Goal: Task Accomplishment & Management: Complete application form

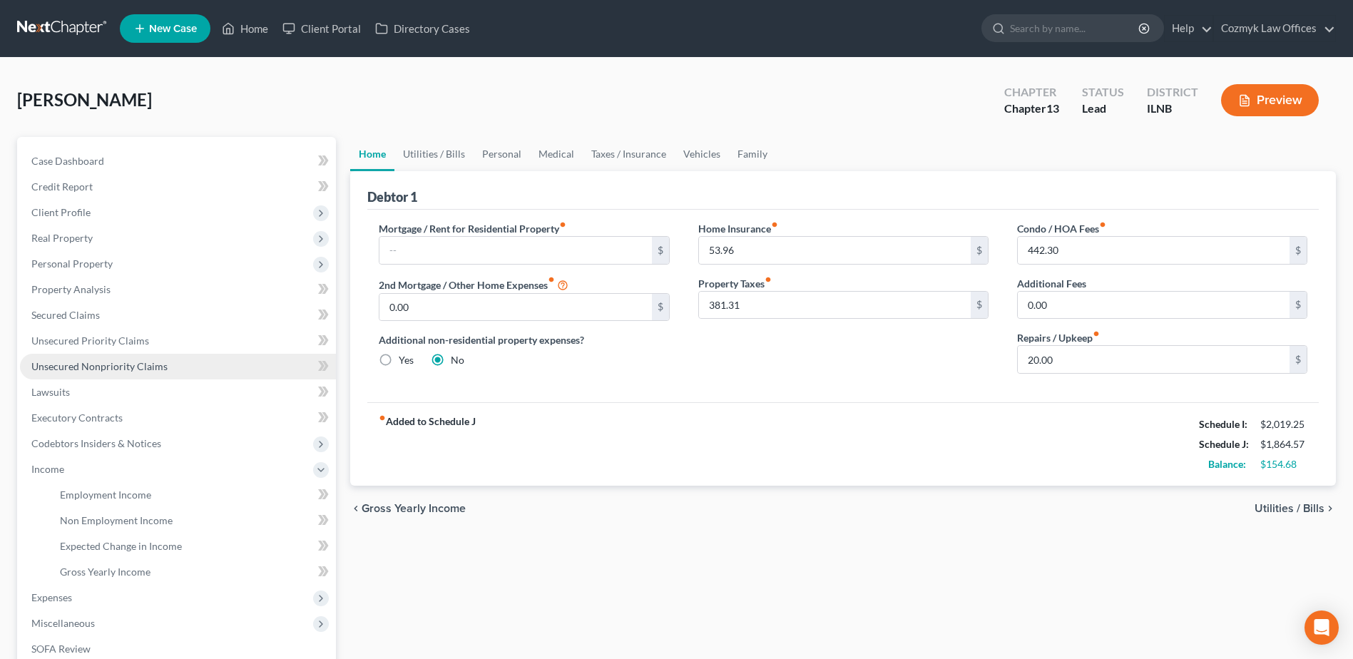
click at [155, 371] on span "Unsecured Nonpriority Claims" at bounding box center [99, 366] width 136 height 12
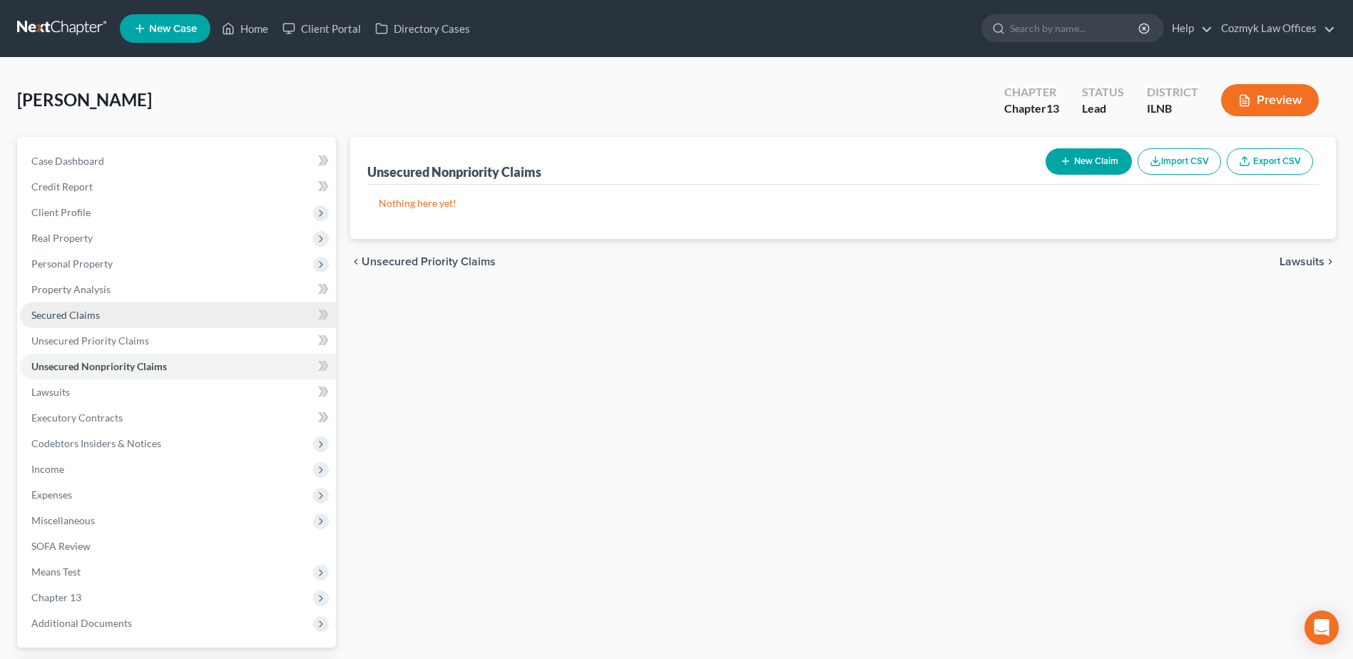
click at [108, 322] on link "Secured Claims" at bounding box center [178, 315] width 316 height 26
click at [101, 363] on span "Unsecured Nonpriority Claims" at bounding box center [99, 366] width 136 height 12
click at [1067, 165] on icon "button" at bounding box center [1065, 160] width 11 height 11
select select "0"
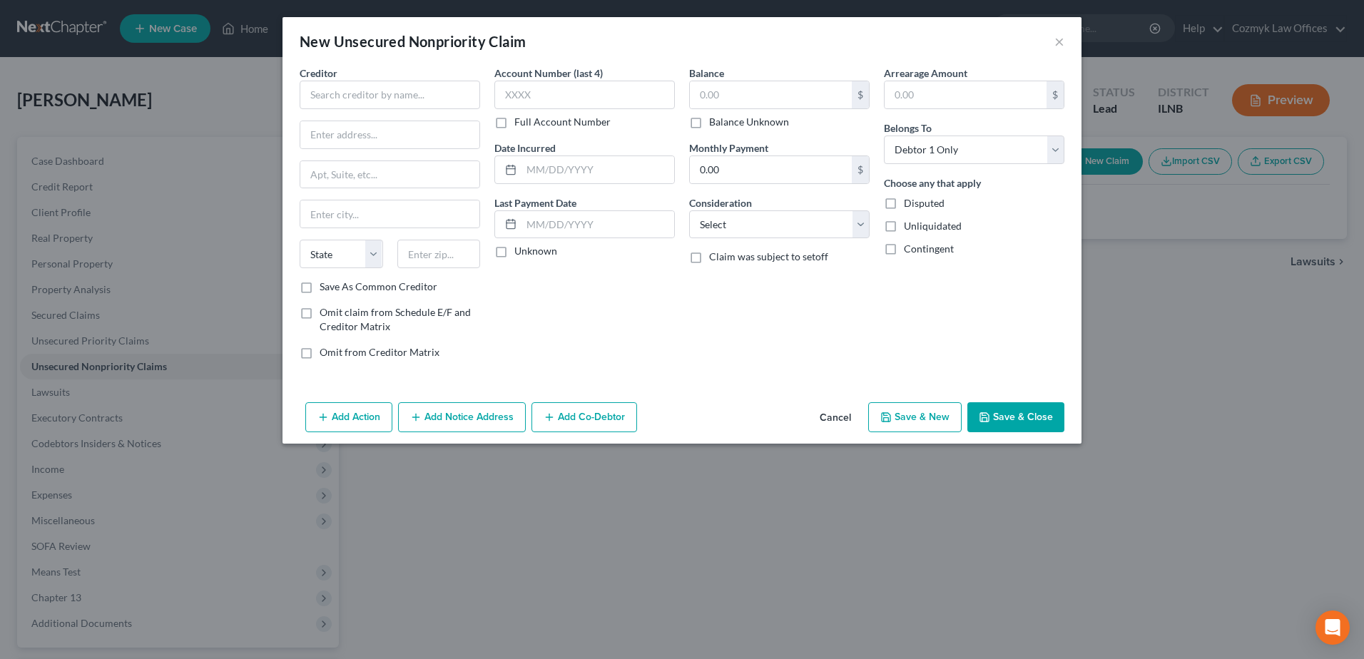
click at [375, 109] on div "Creditor * State [US_STATE] AK AR AZ CA CO [GEOGRAPHIC_DATA] DE DC [GEOGRAPHIC_…" at bounding box center [390, 173] width 180 height 214
drag, startPoint x: 385, startPoint y: 105, endPoint x: 383, endPoint y: 88, distance: 16.5
click at [384, 105] on input "text" at bounding box center [390, 95] width 180 height 29
type input "A"
type input "FreedomPlus"
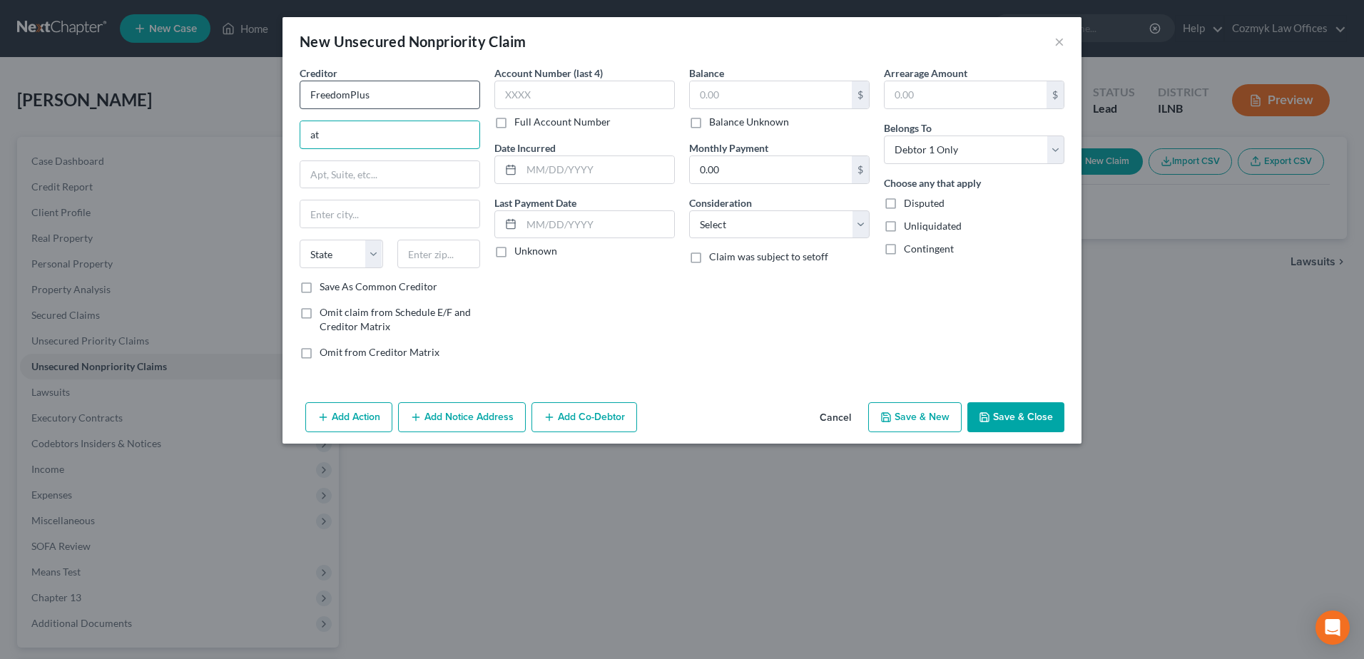
type input "a"
type input "Attn: Bankruptcy"
type input "[STREET_ADDRESS]"
type input "94402"
type input "[GEOGRAPHIC_DATA]"
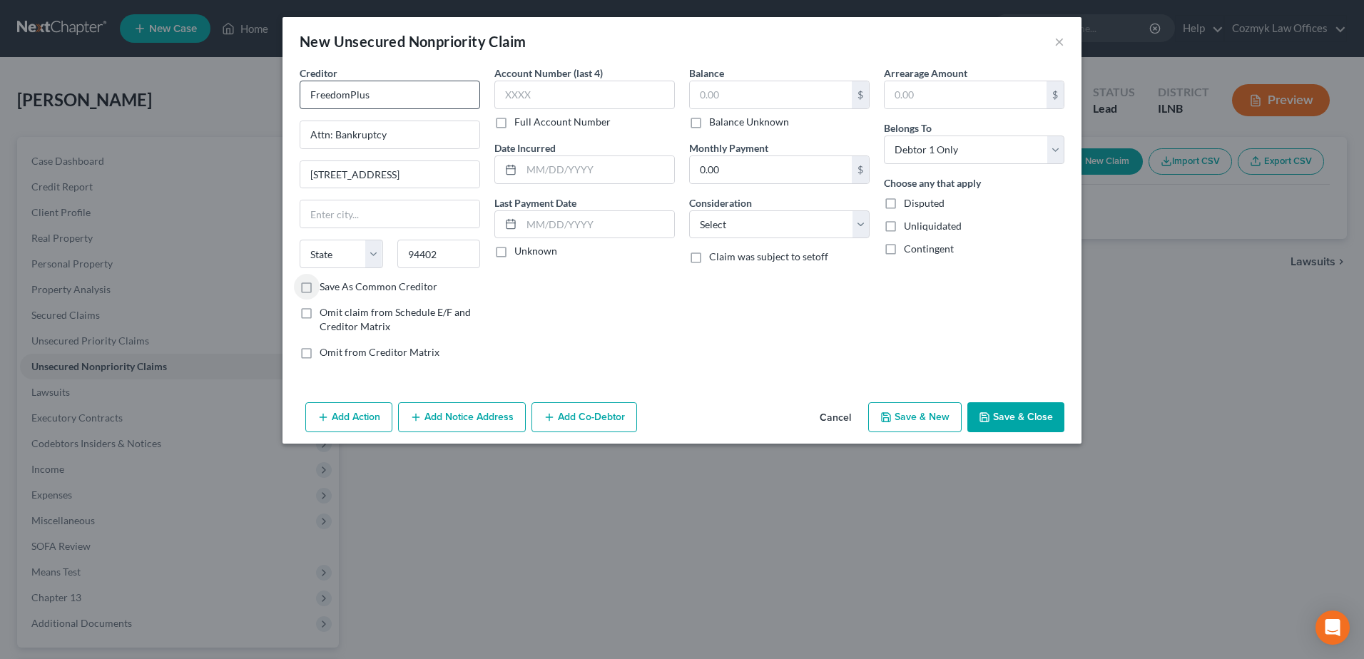
select select "4"
click at [506, 100] on input "text" at bounding box center [584, 95] width 180 height 29
type input "0323"
type input "2023"
type input "30,740"
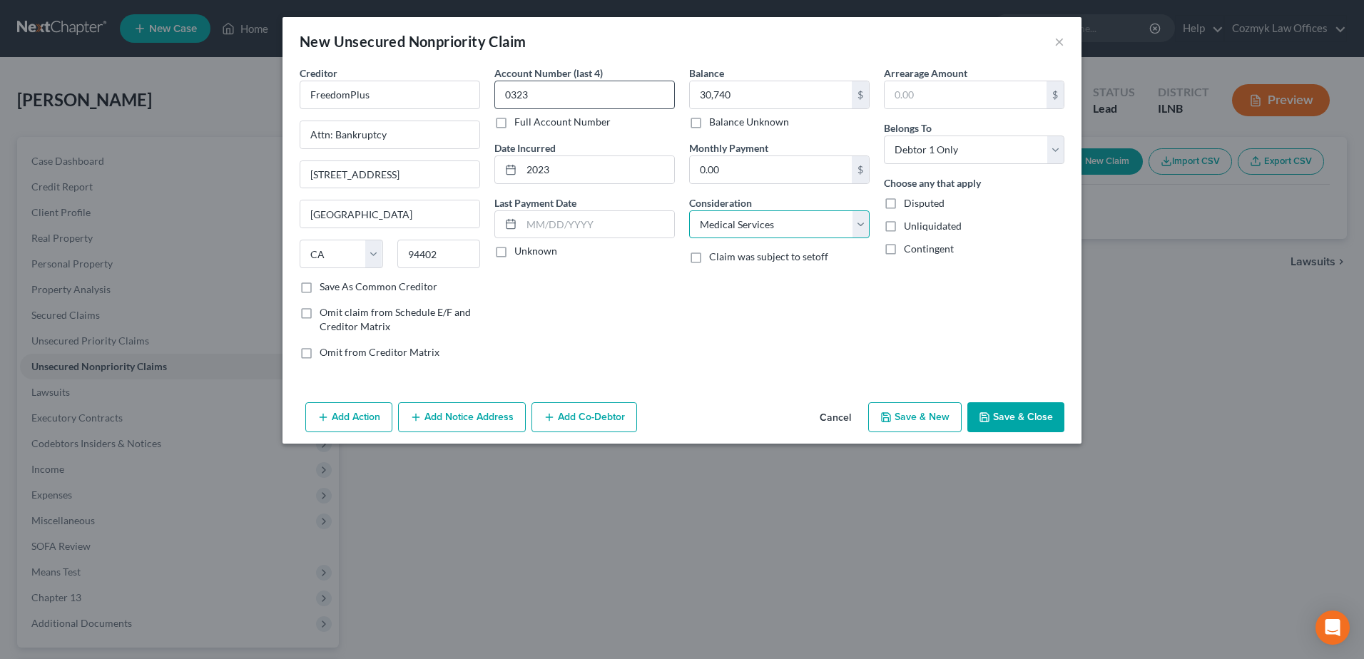
select select "10"
click at [885, 413] on icon "button" at bounding box center [886, 417] width 9 height 9
select select "0"
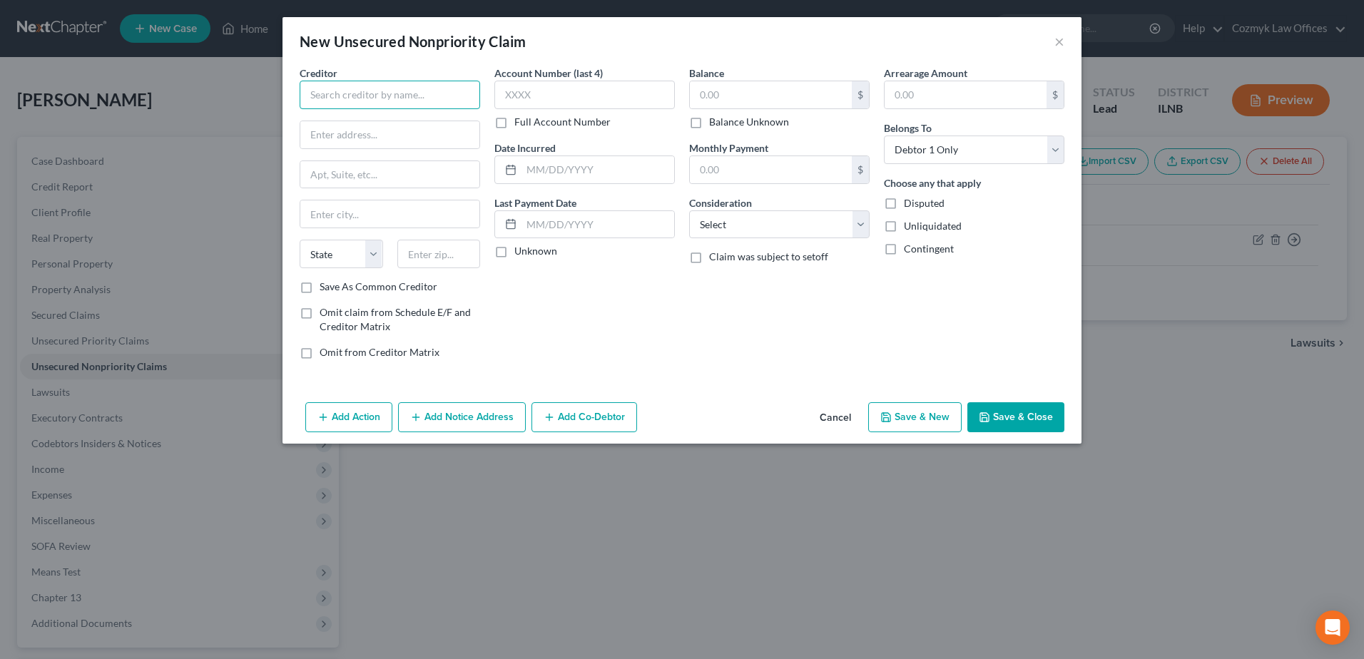
click at [431, 91] on input "text" at bounding box center [390, 95] width 180 height 29
type input "Credit One Bank"
type input "[STREET_ADDRESS]"
type input "[GEOGRAPHIC_DATA]"
select select "31"
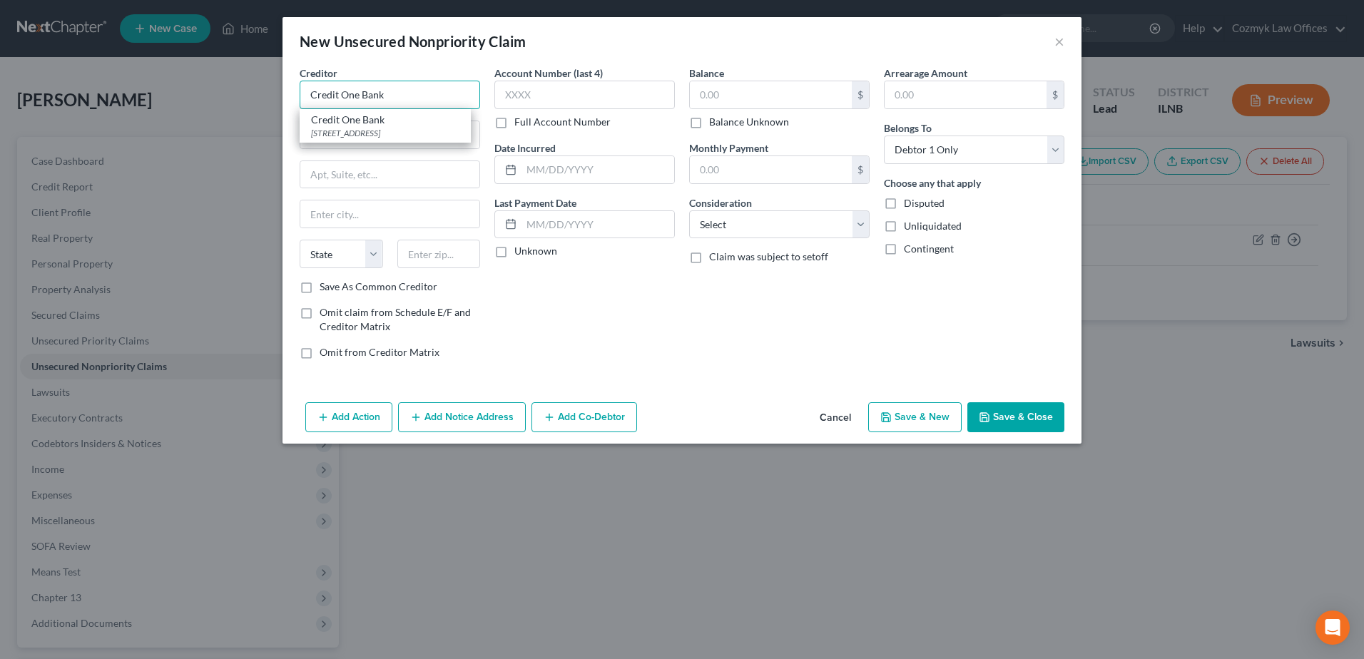
type input "89113"
type input "Credit One Bank"
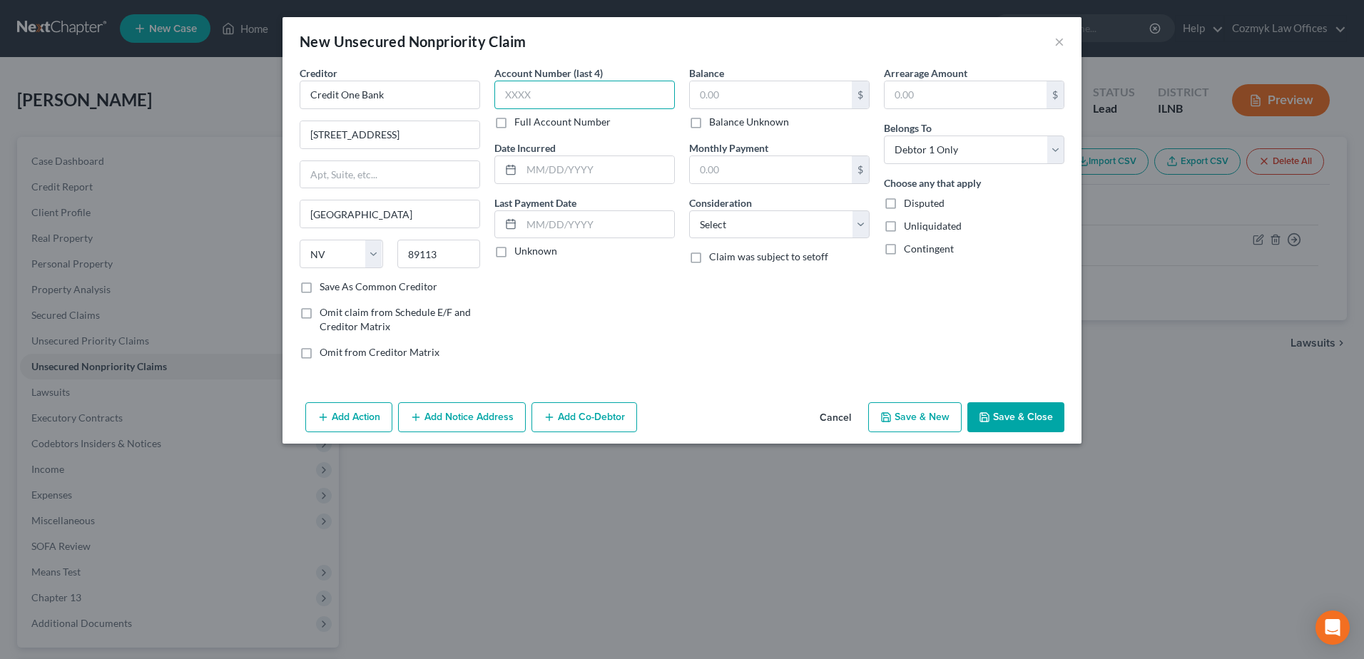
click at [523, 87] on input "text" at bounding box center [584, 95] width 180 height 29
type input "7659"
type input "2020"
type input "1,813"
select select "2"
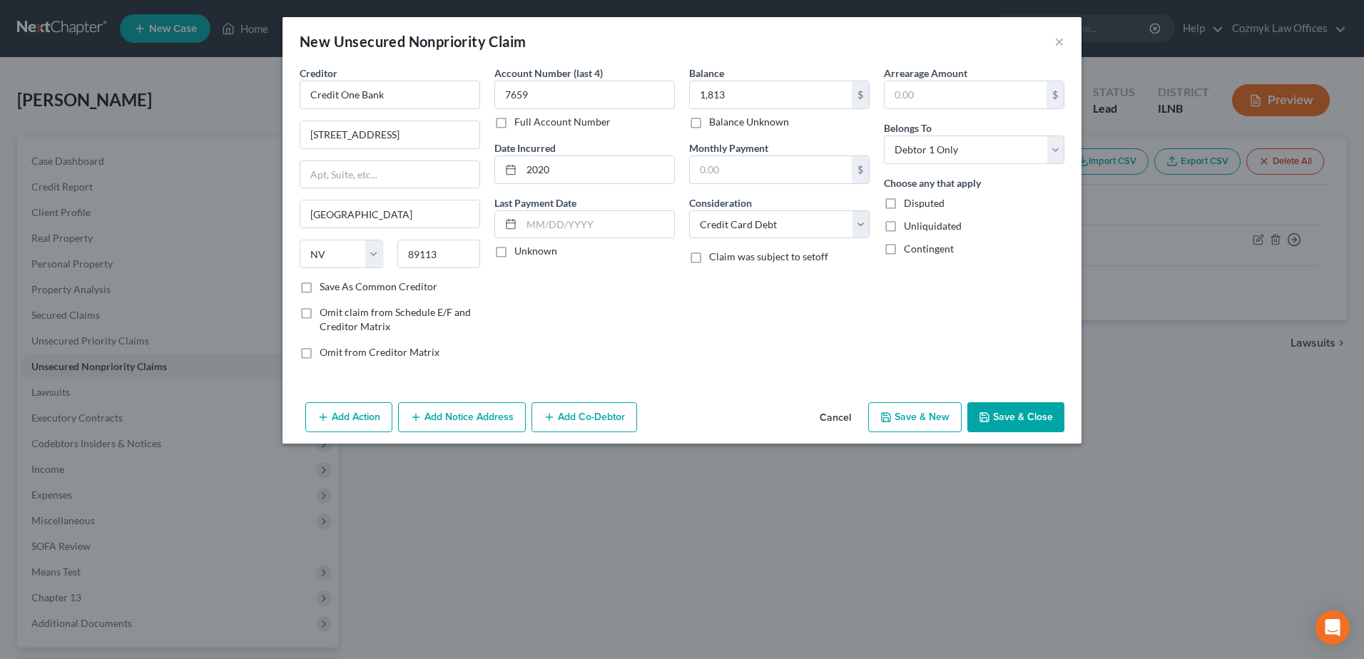
click at [924, 419] on button "Save & New" at bounding box center [914, 417] width 93 height 30
select select "0"
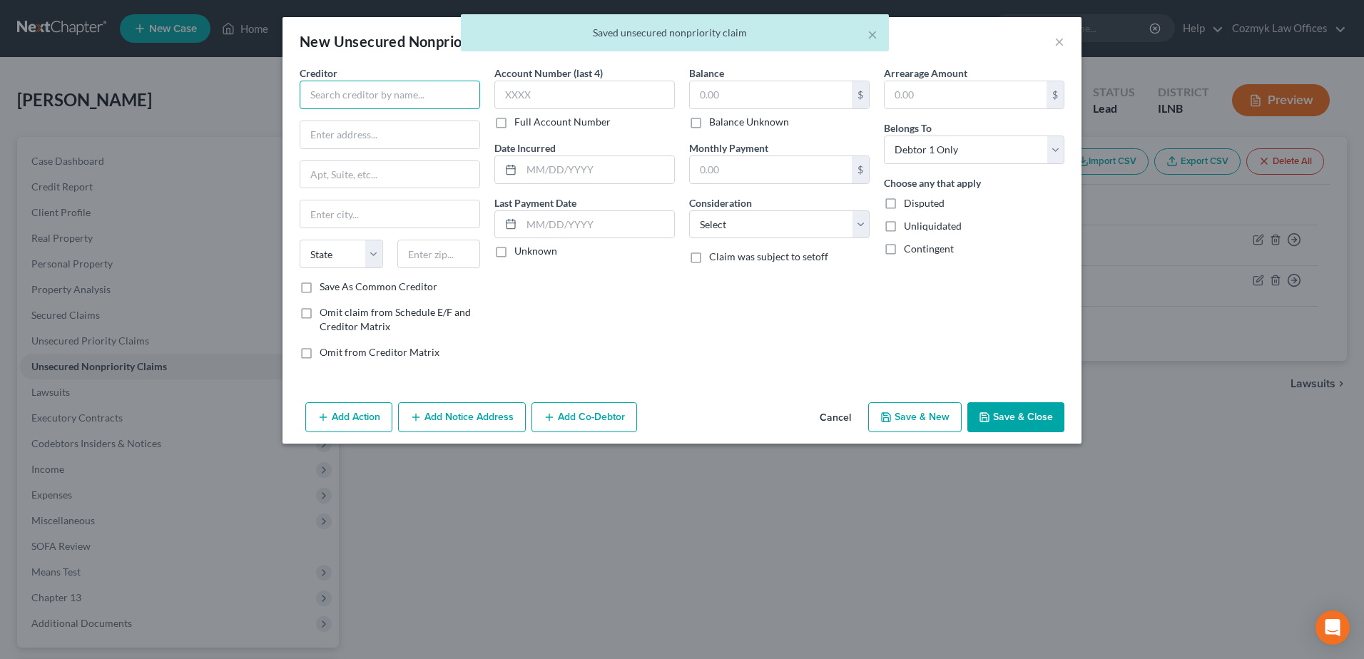
click at [426, 88] on input "text" at bounding box center [390, 95] width 180 height 29
type input "Credit One Bank"
type input "[STREET_ADDRESS]"
type input "[GEOGRAPHIC_DATA]"
select select "31"
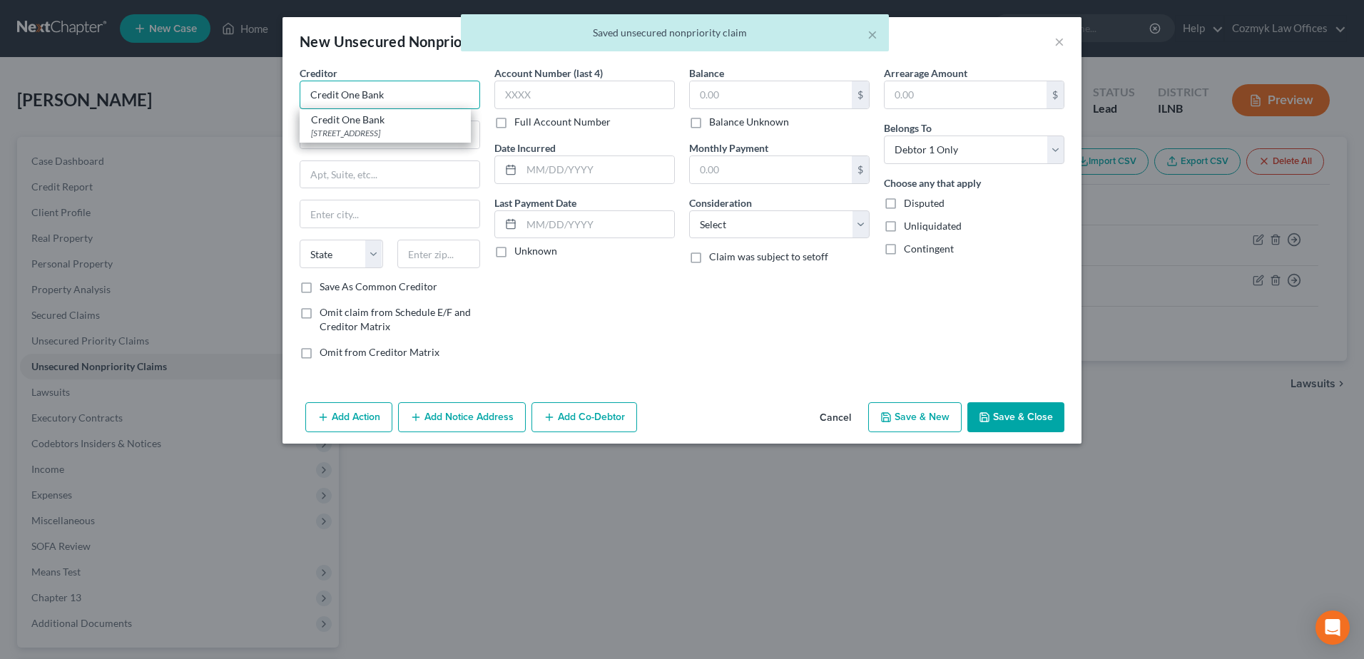
type input "89113"
type input "Credit One Bank"
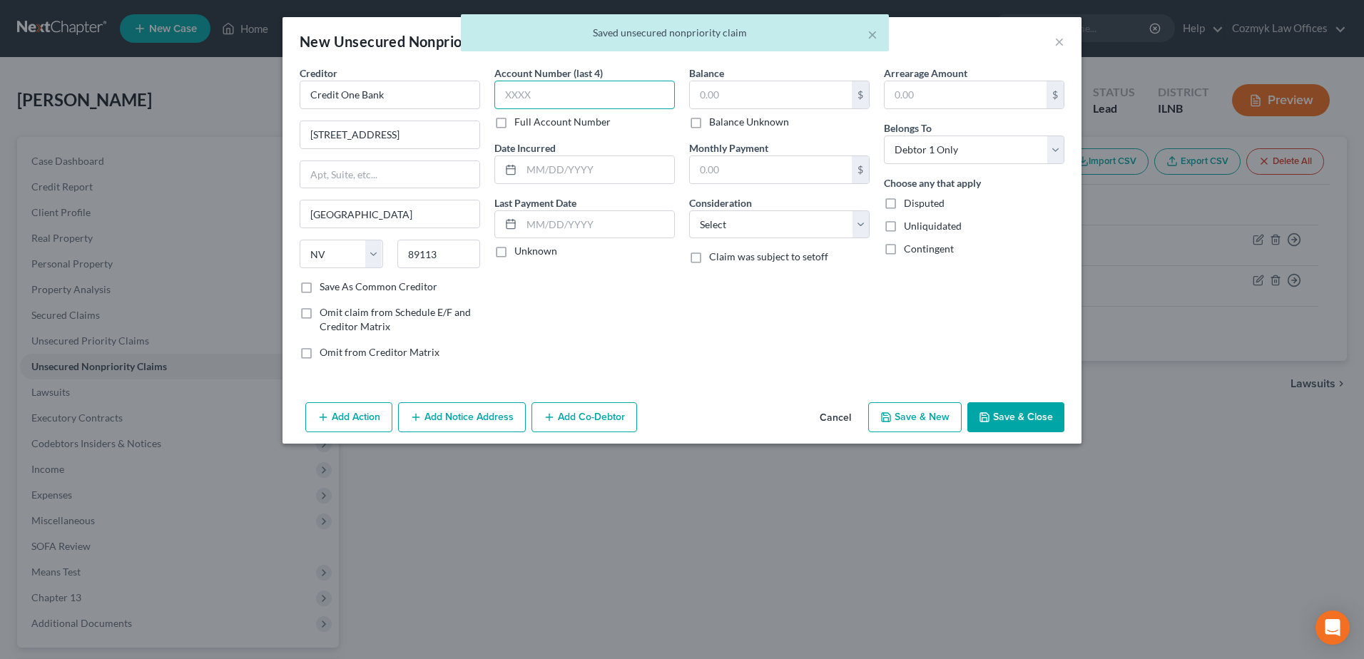
click at [526, 81] on input "text" at bounding box center [584, 95] width 180 height 29
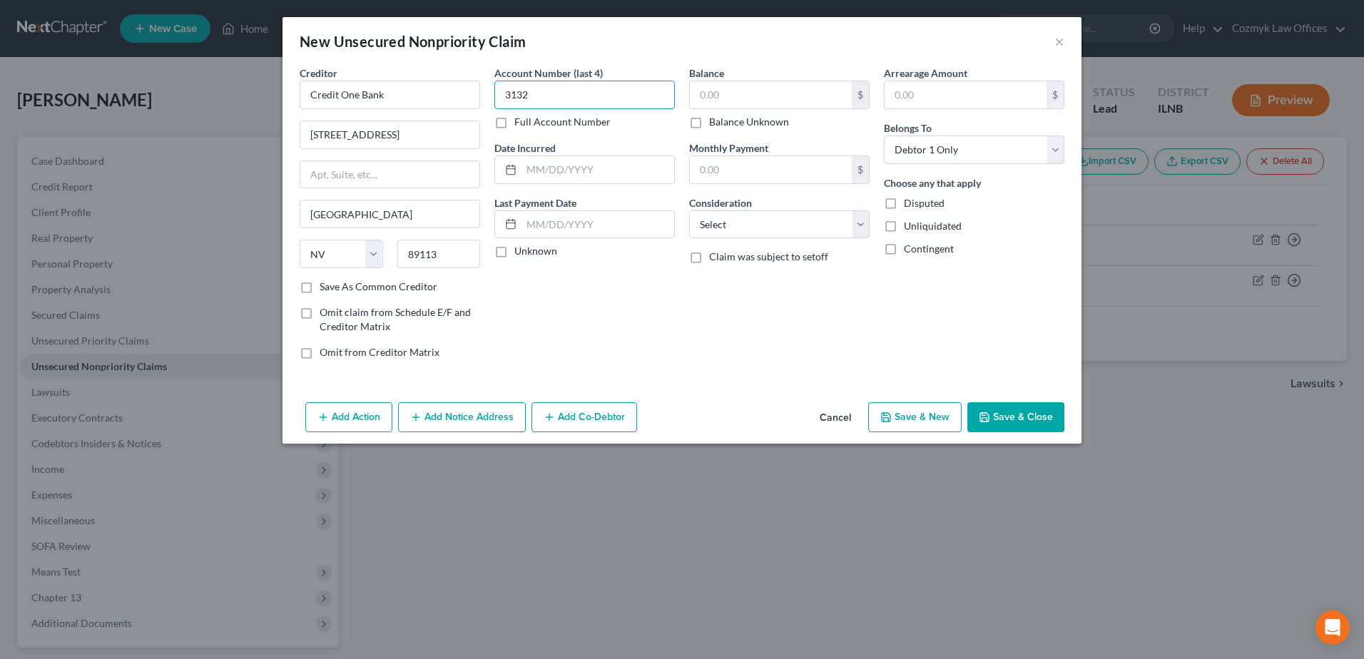
type input "3132"
type input "2021"
type input "1,229"
select select "2"
click at [914, 419] on button "Save & New" at bounding box center [914, 417] width 93 height 30
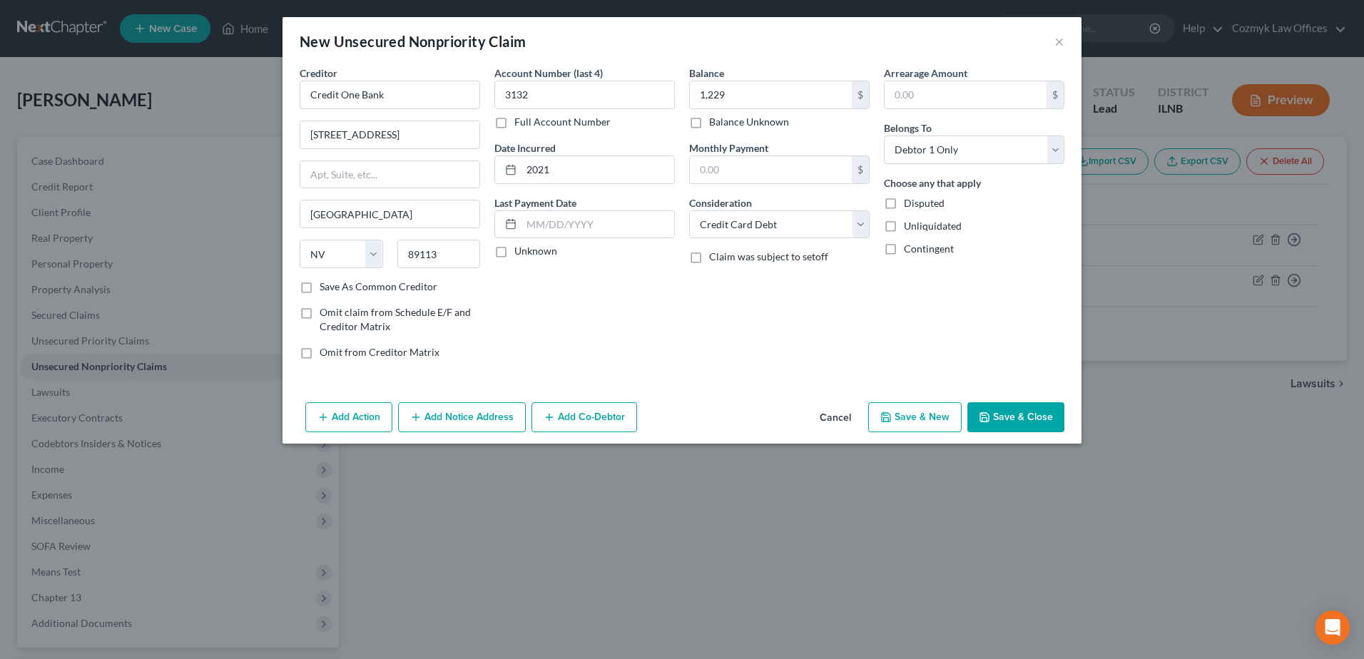
select select "0"
click at [381, 107] on input "text" at bounding box center [390, 95] width 180 height 29
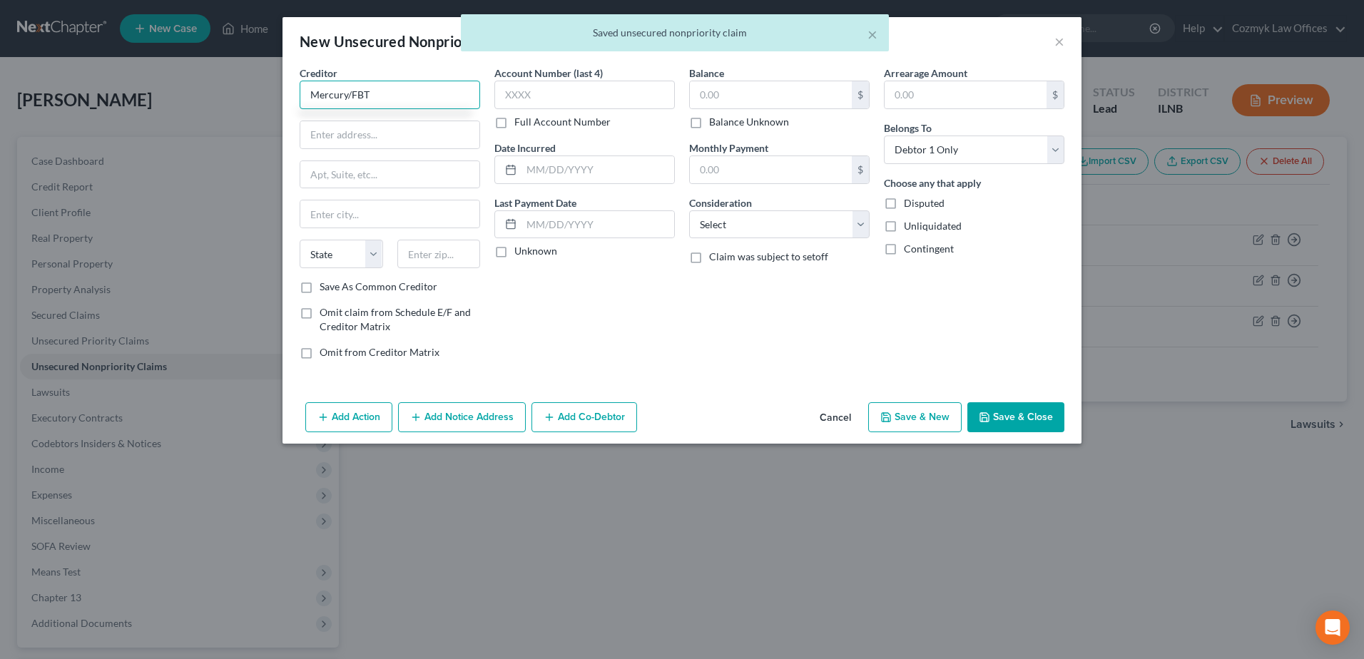
type input "Mercury/FBT"
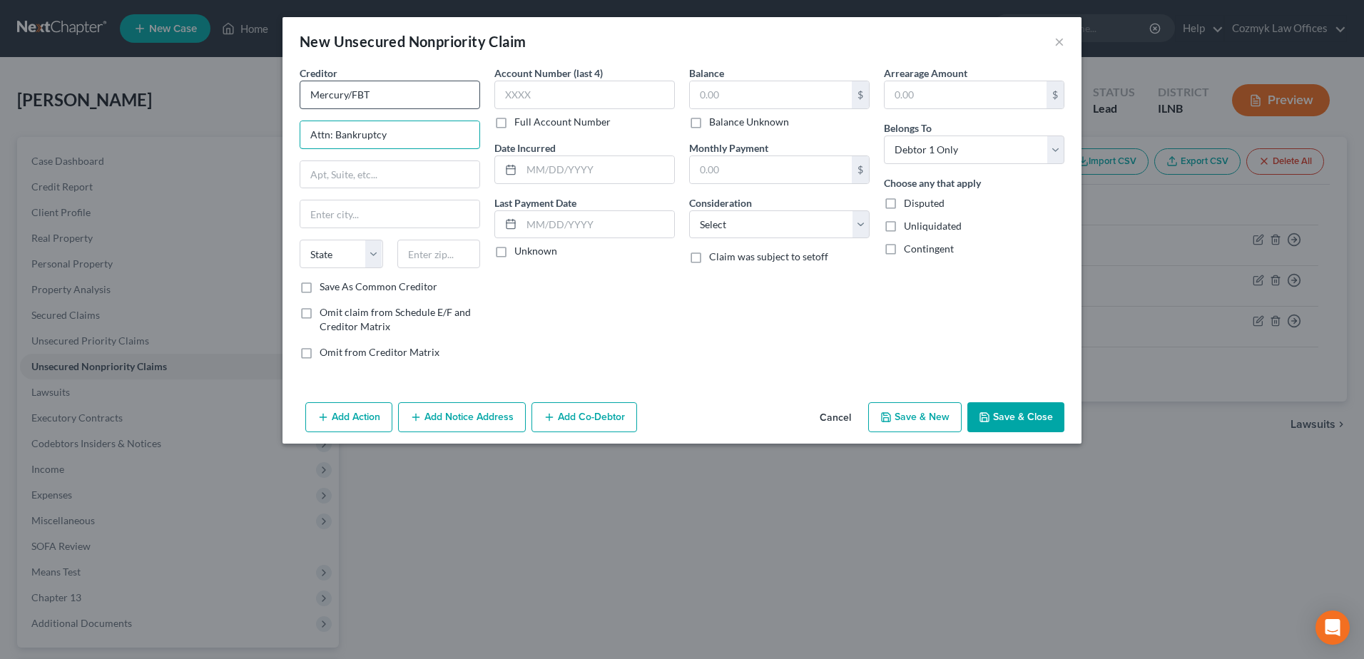
type input "Attn: Bankruptcy"
type input "PO Box 84064"
type input "31908"
type input "Columbus"
select select "10"
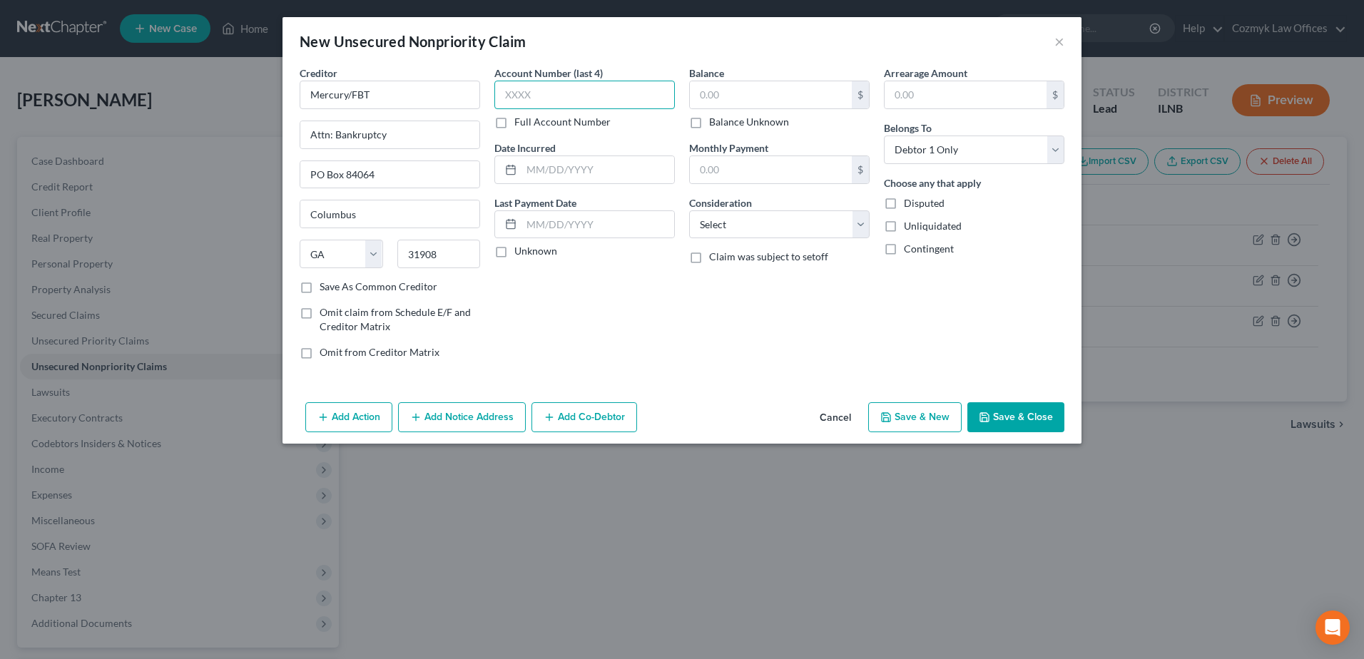
click at [541, 94] on input "text" at bounding box center [584, 95] width 180 height 29
type input "2995"
type input "2021"
type input "1,018"
select select "2"
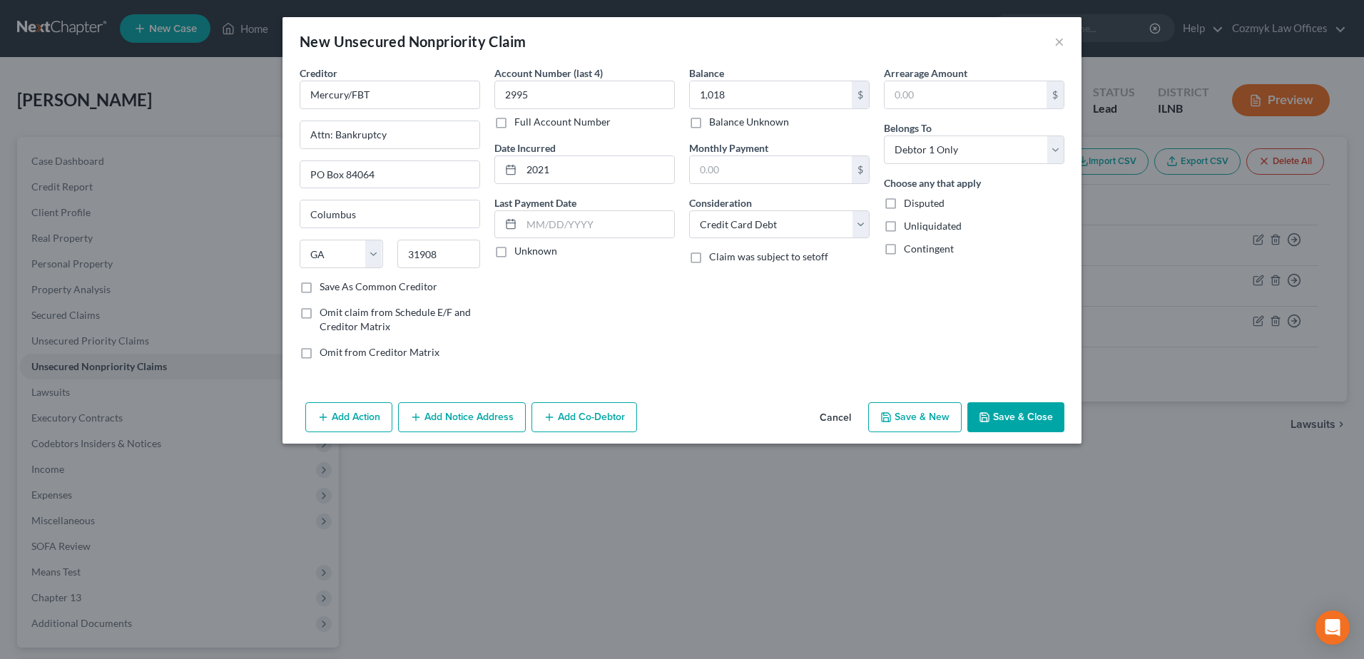
click at [929, 419] on button "Save & New" at bounding box center [914, 417] width 93 height 30
select select "0"
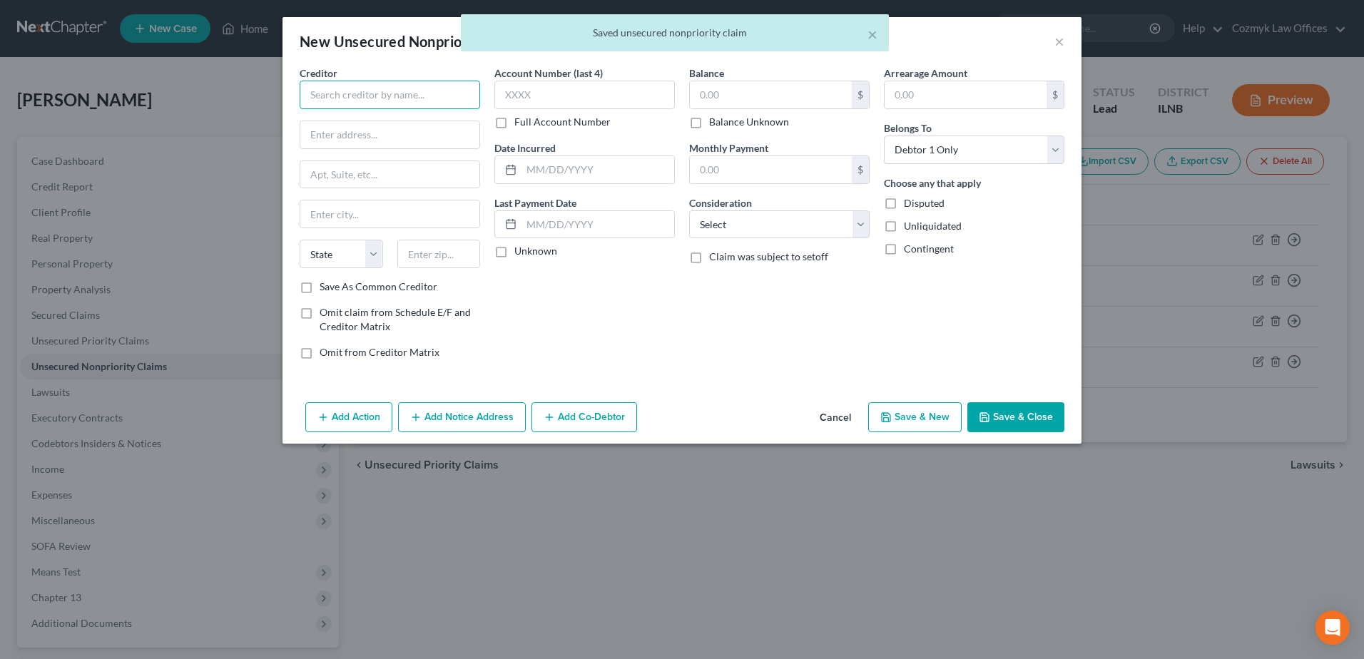
click at [391, 92] on input "text" at bounding box center [390, 95] width 180 height 29
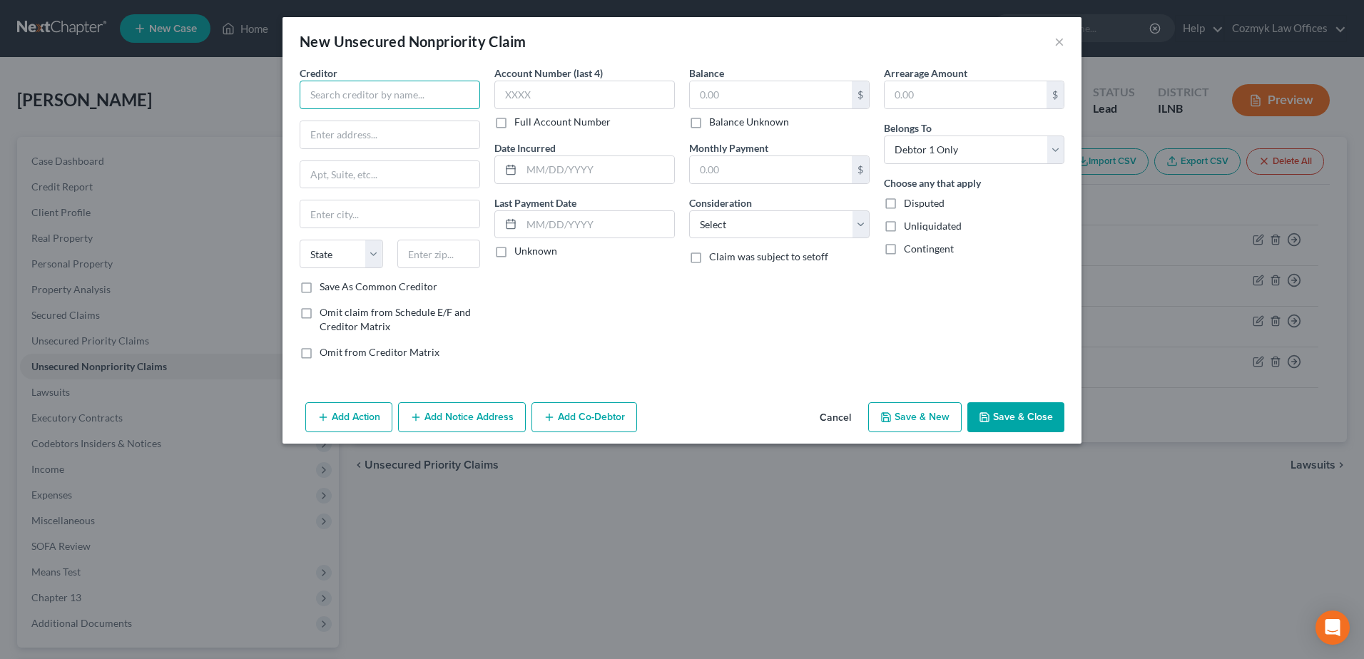
click at [441, 99] on input "text" at bounding box center [390, 95] width 180 height 29
type input "Synchrony Bank/Amazon"
type input "Attn: Bankruptcy"
type input "PO Box 965060"
type input "Orlando"
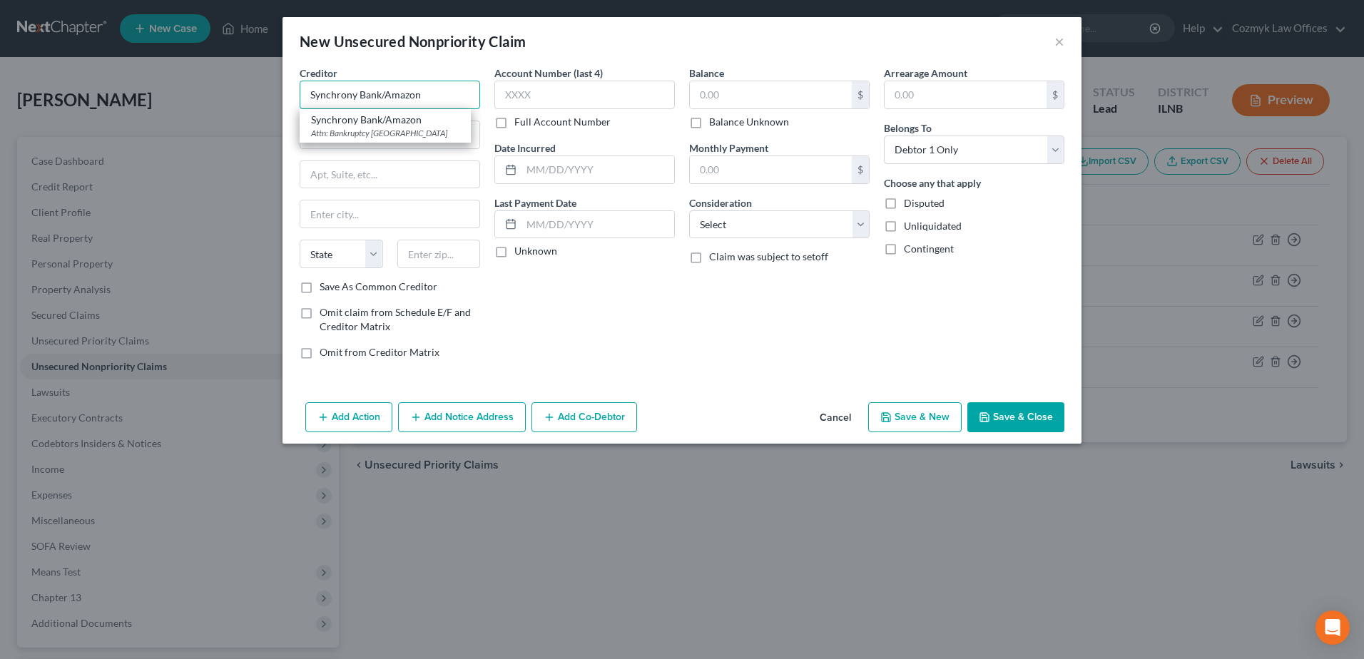
select select "9"
type input "32896"
type input "Synchrony Bank/Amazon"
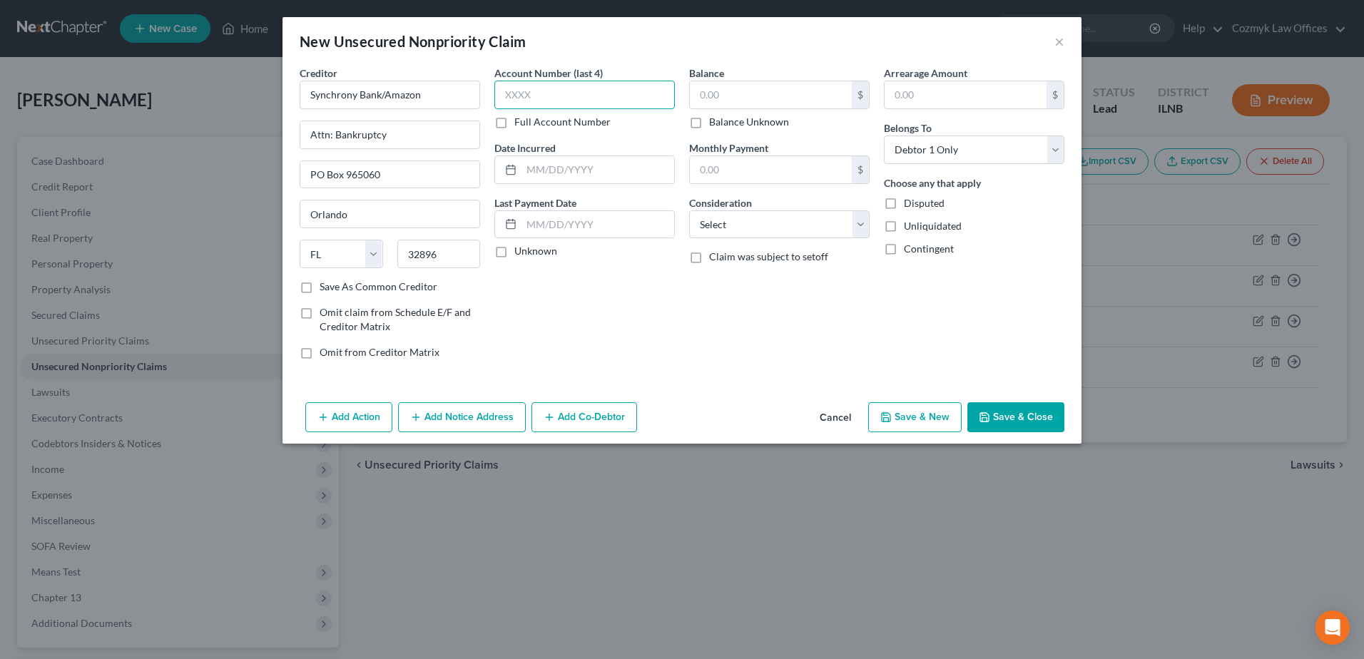
click at [551, 100] on input "text" at bounding box center [584, 95] width 180 height 29
type input "1226"
type input "2019"
type input "875"
select select "2"
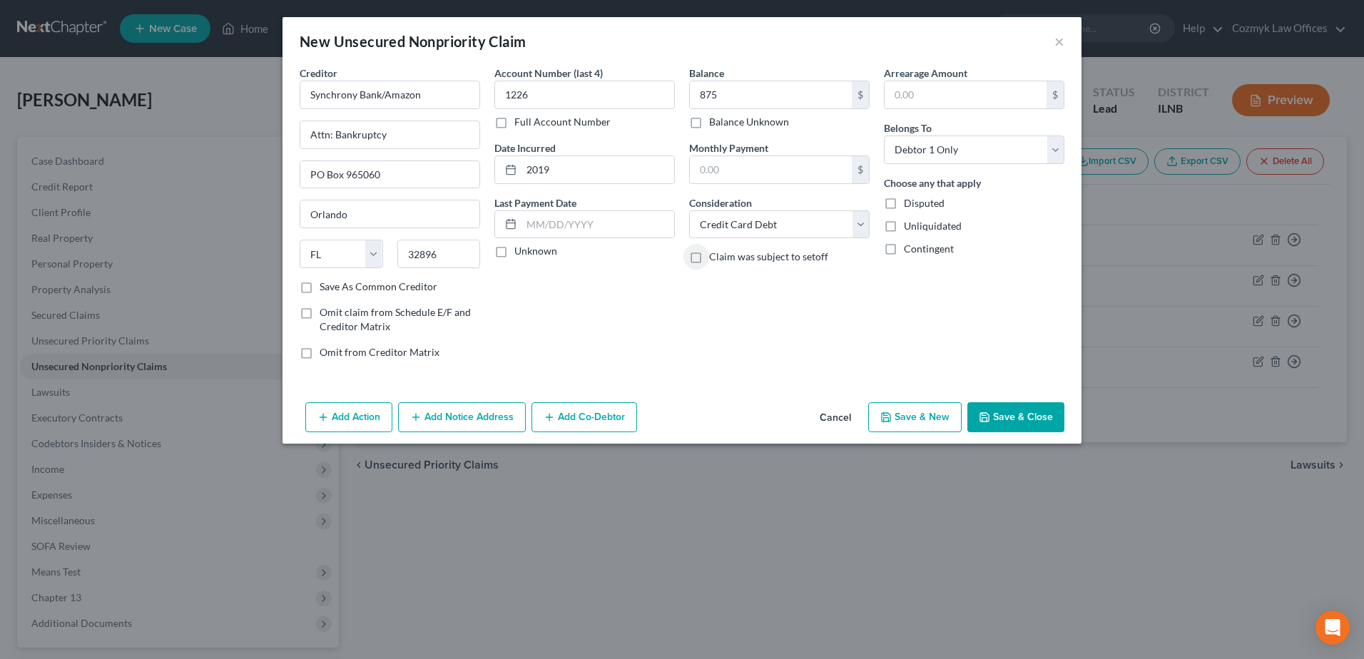
click at [956, 409] on button "Save & New" at bounding box center [914, 417] width 93 height 30
select select "0"
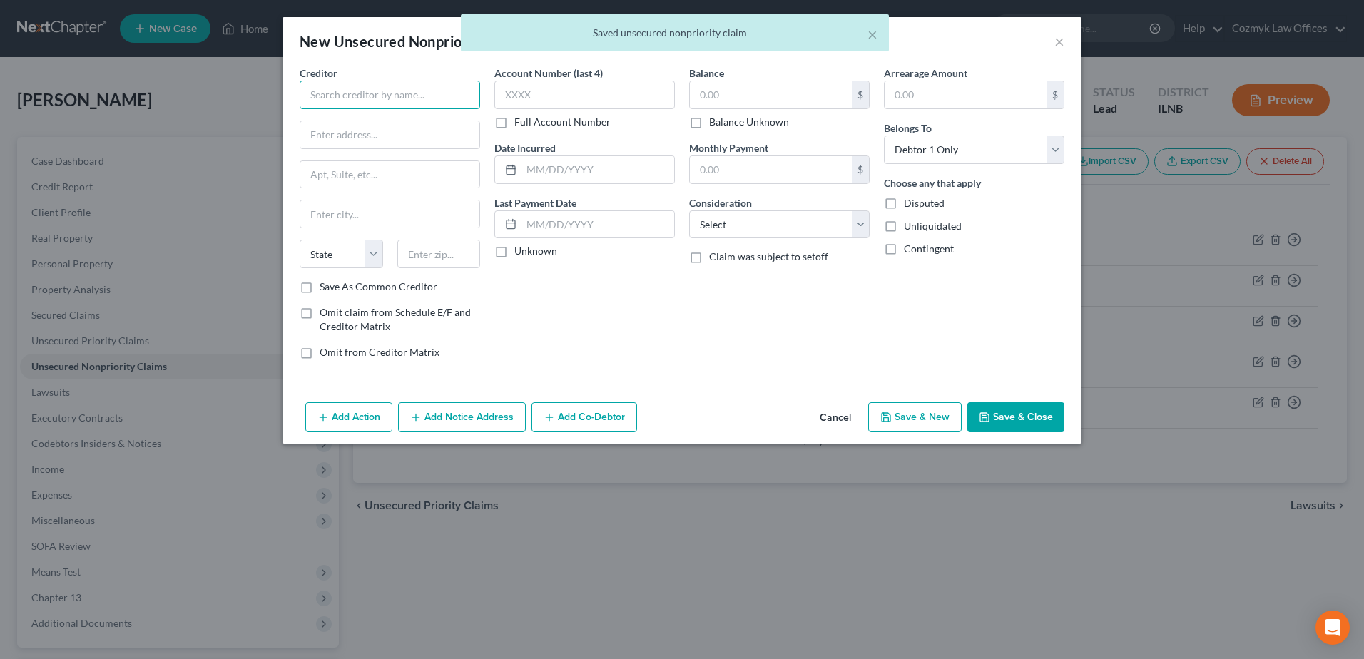
click at [413, 99] on input "text" at bounding box center [390, 95] width 180 height 29
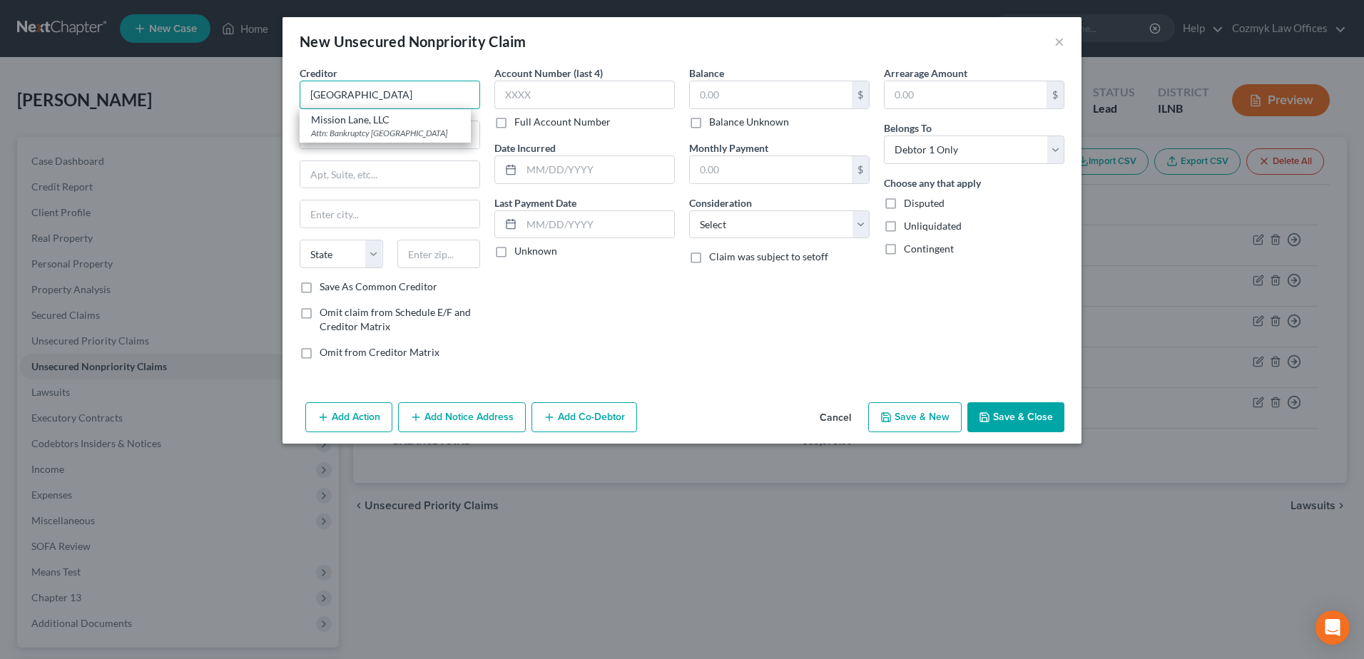
type input "Mission Lane, LLC"
type input "Attn: Bankruptcy"
type input "PO Box 105286"
type input "[GEOGRAPHIC_DATA]"
select select "10"
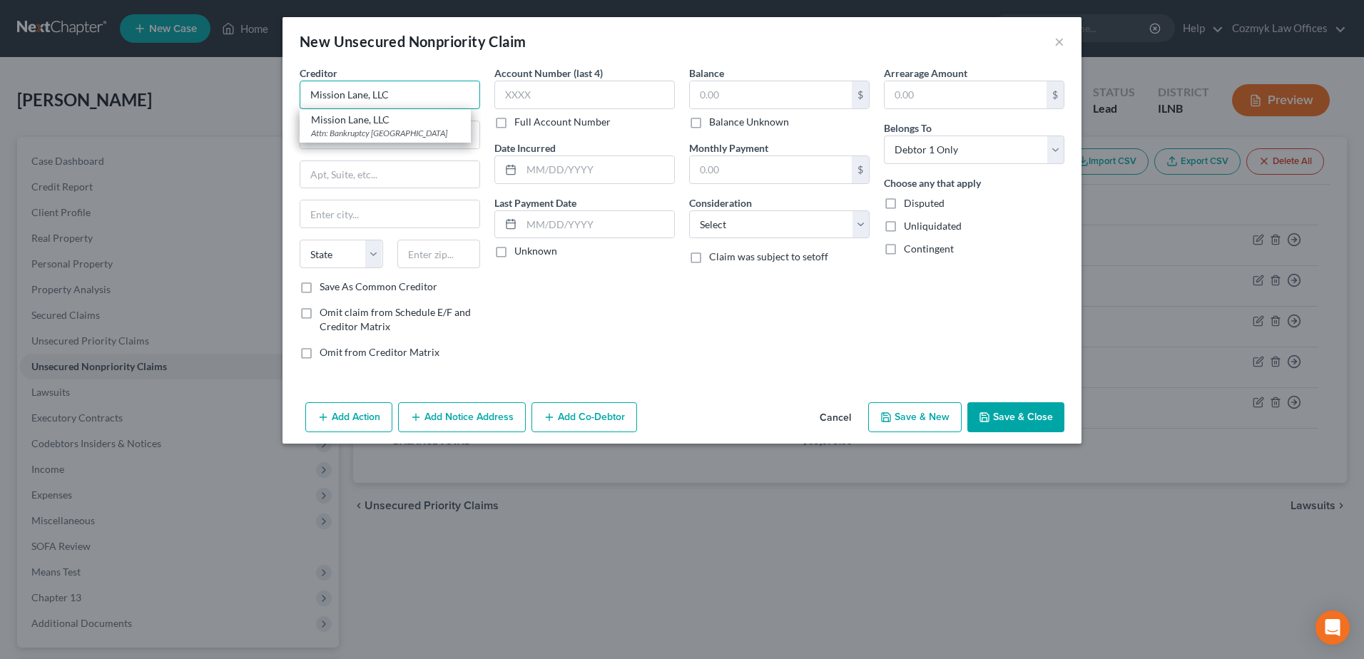
type input "30348"
type input "Mission Lane, LLC"
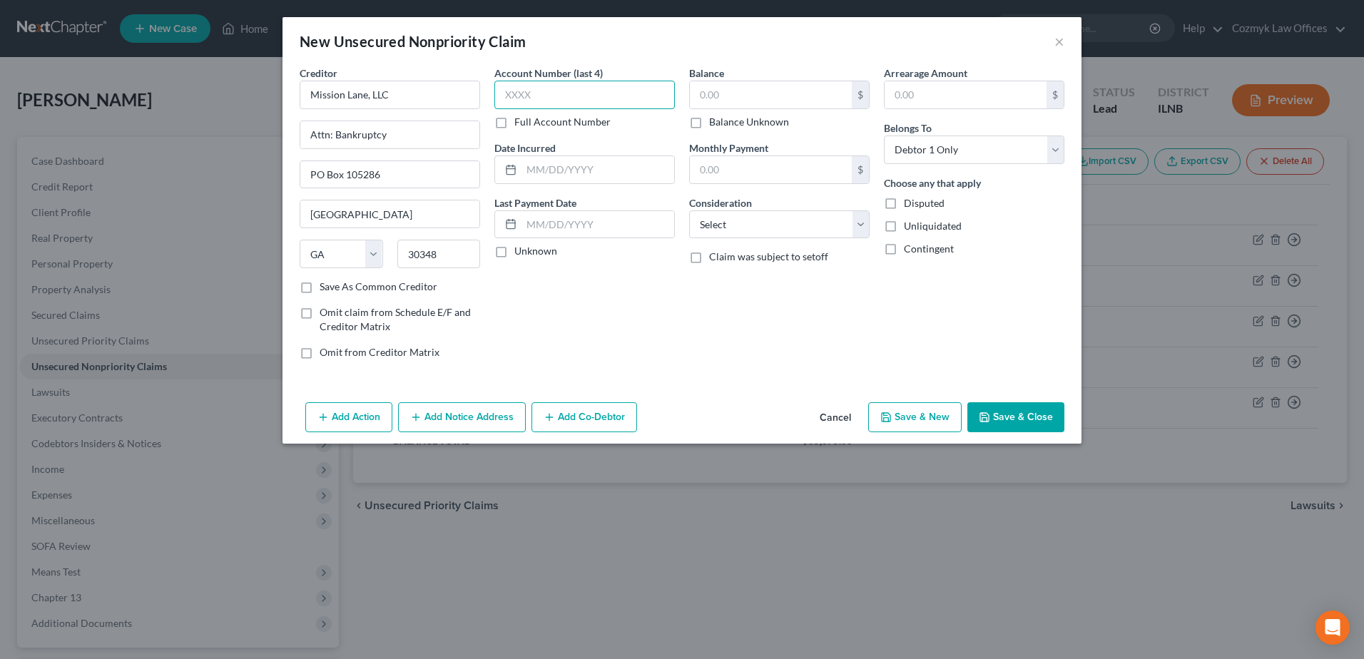
click at [648, 95] on input "text" at bounding box center [584, 95] width 180 height 29
type input "1156"
type input "2021"
type input "609"
select select "2"
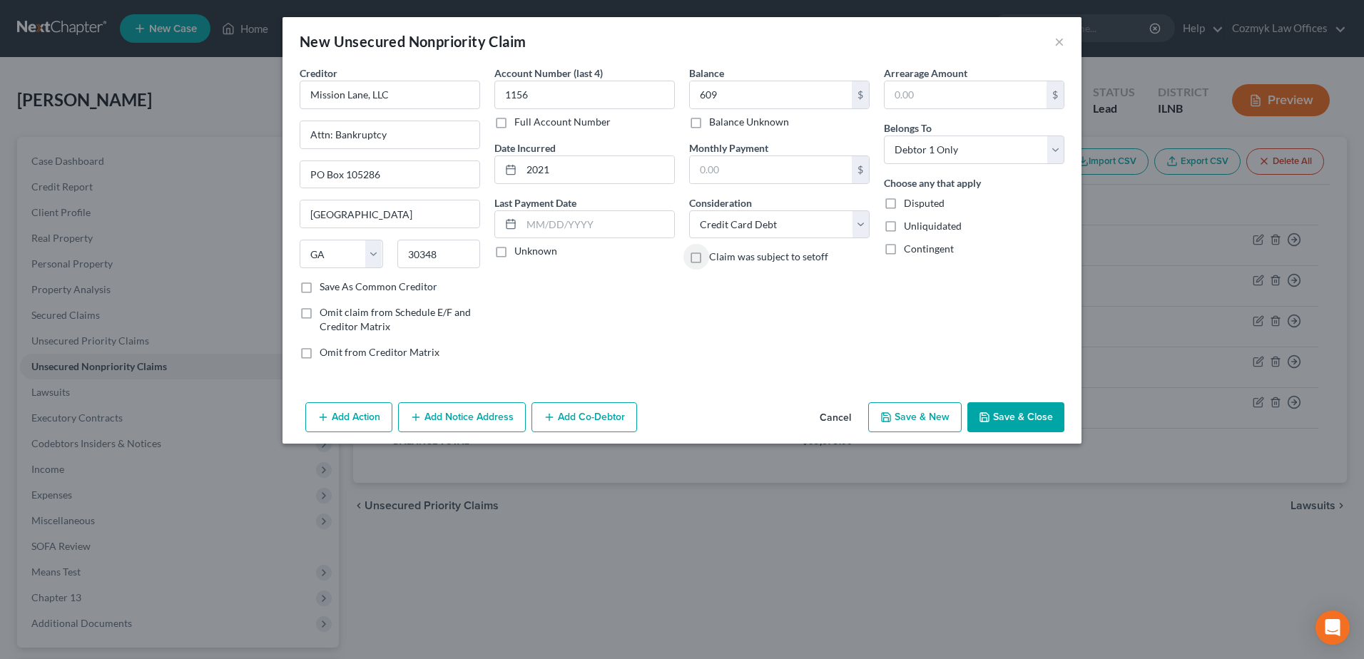
click at [921, 422] on button "Save & New" at bounding box center [914, 417] width 93 height 30
select select "0"
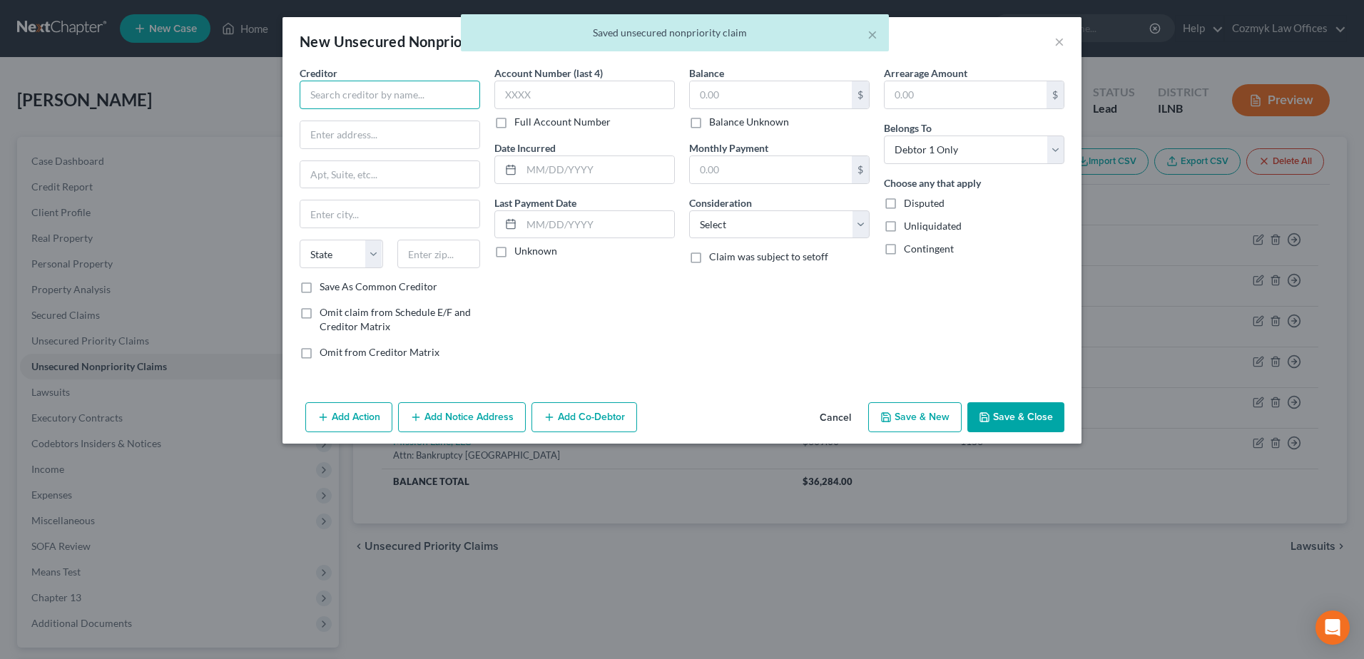
click at [439, 89] on input "text" at bounding box center [390, 95] width 180 height 29
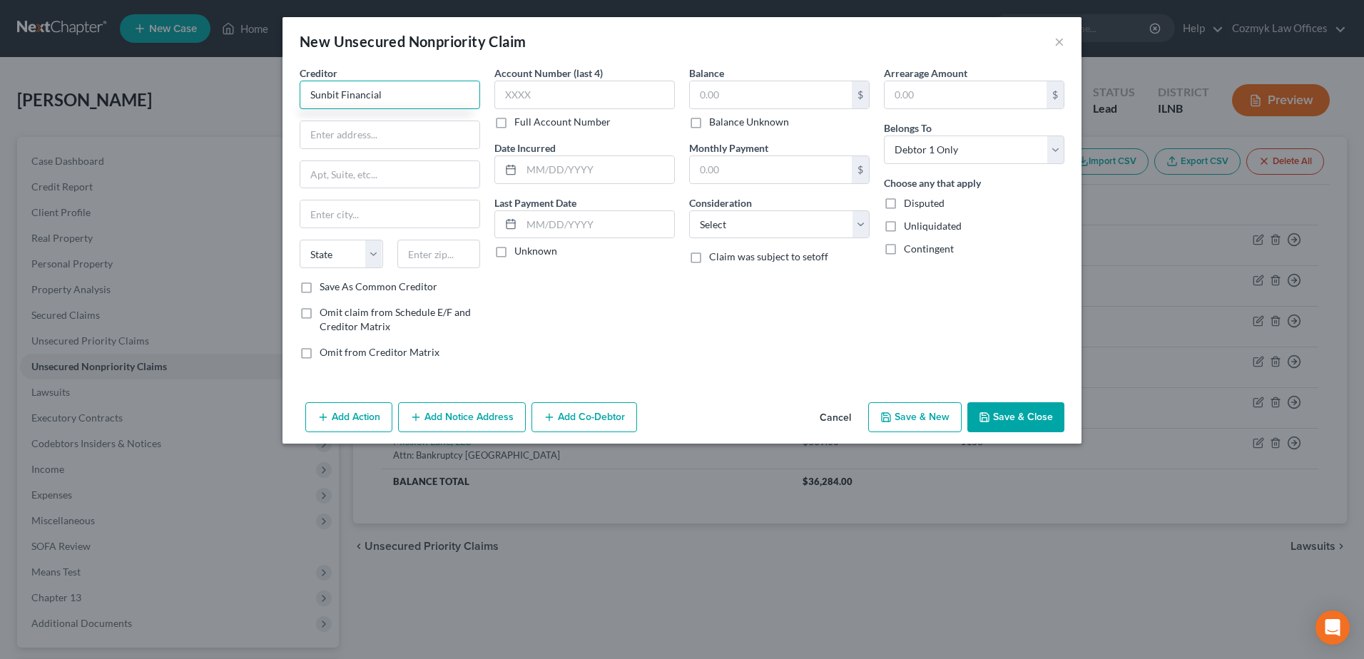
type input "Sunbit Financial"
type input "a"
type input "Attn: Bankruptcy"
type input "[STREET_ADDRESS]"
type input "90024"
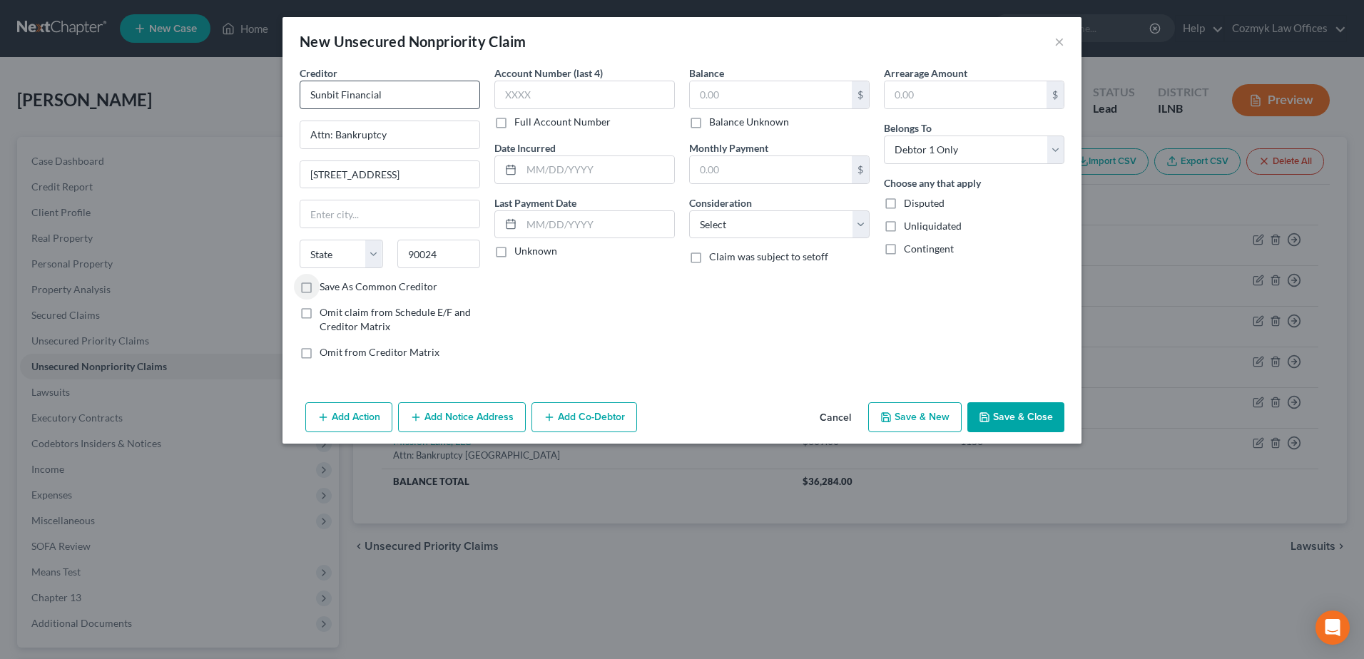
type input "[GEOGRAPHIC_DATA]"
select select "4"
click at [620, 101] on input "text" at bounding box center [584, 95] width 180 height 29
type input "7082"
type input "2025"
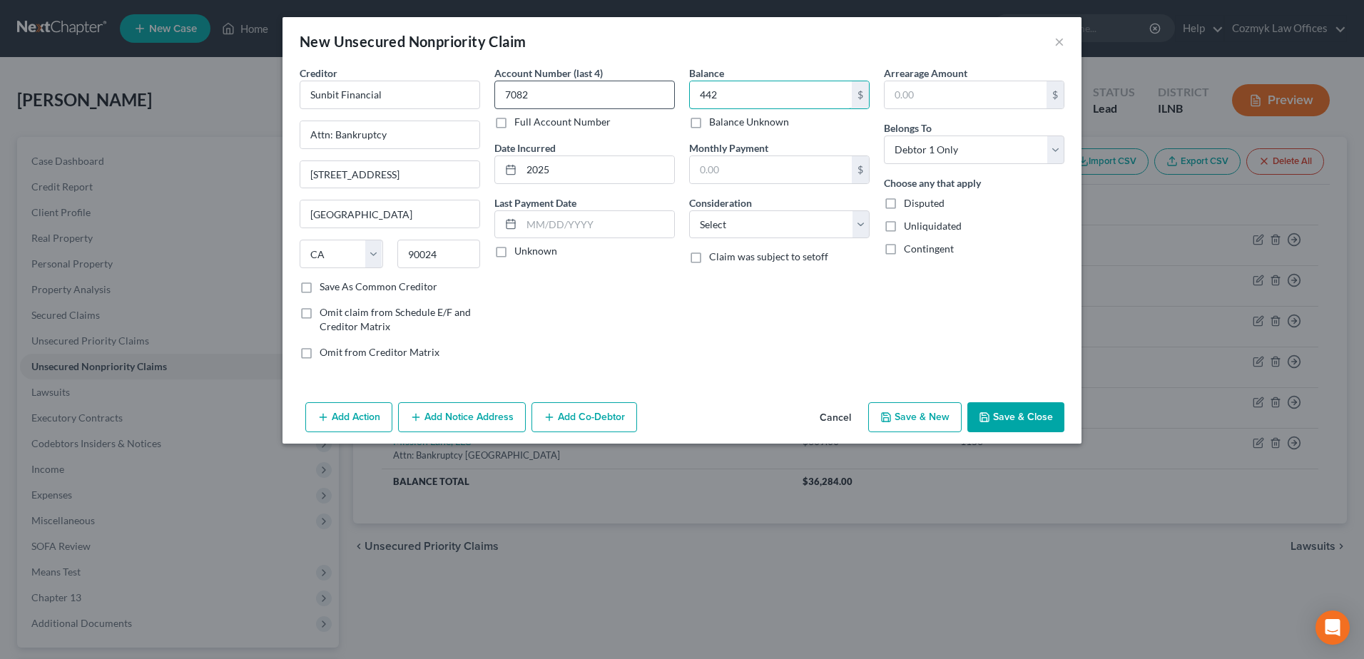
type input "442"
select select "10"
click at [919, 426] on button "Save & New" at bounding box center [914, 417] width 93 height 30
select select "0"
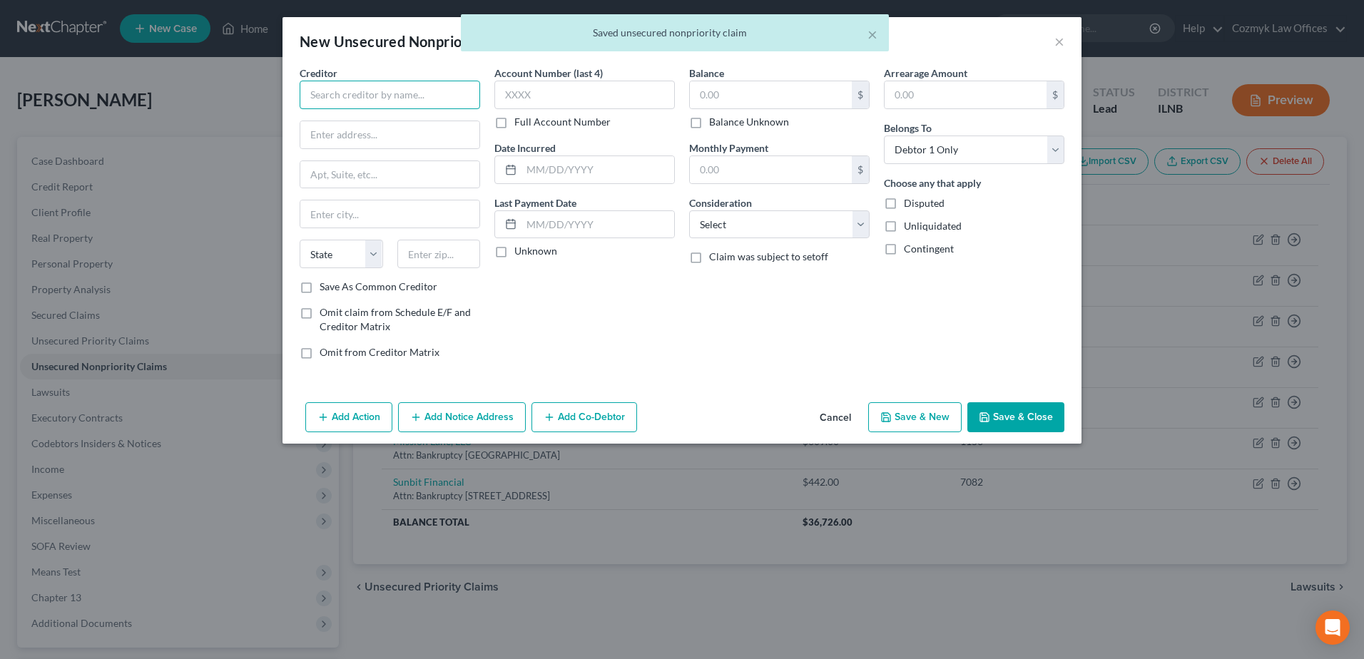
click at [402, 98] on input "text" at bounding box center [390, 95] width 180 height 29
type input "Affirm, Inc."
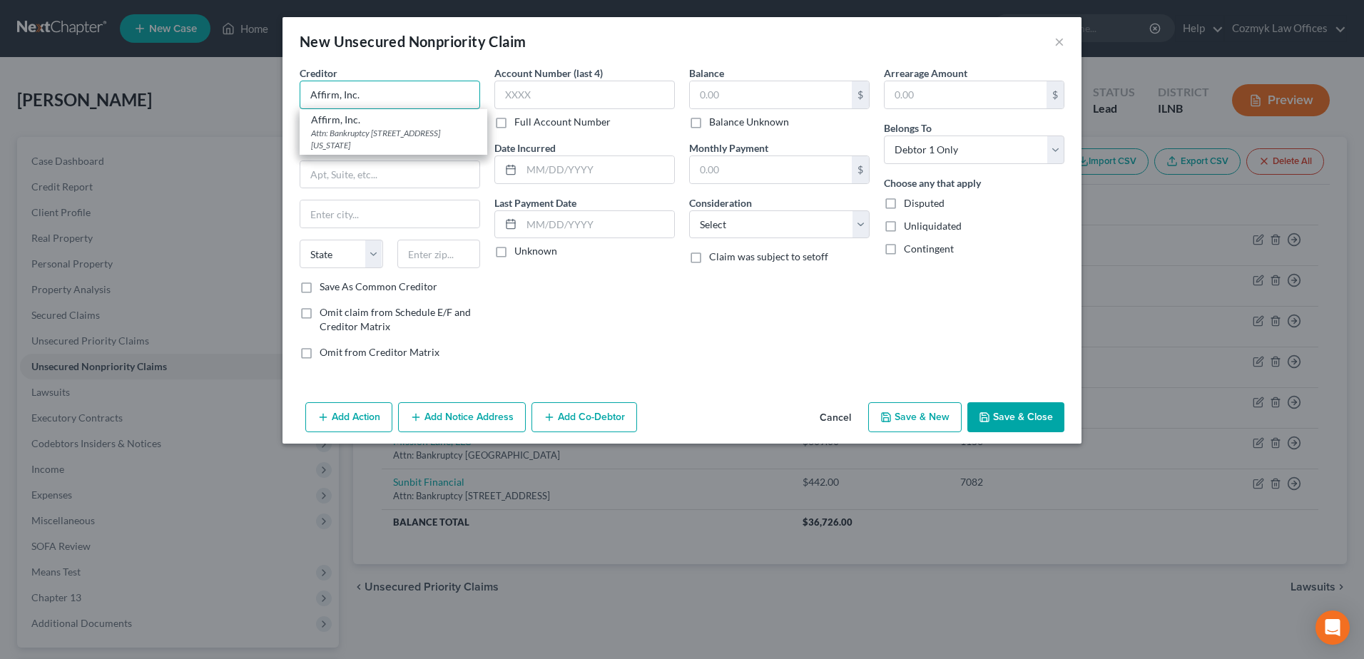
type input "Attn: Bankruptcy"
type input "[STREET_ADDRESS][US_STATE]"
type input "[GEOGRAPHIC_DATA]"
select select "4"
type input "94108"
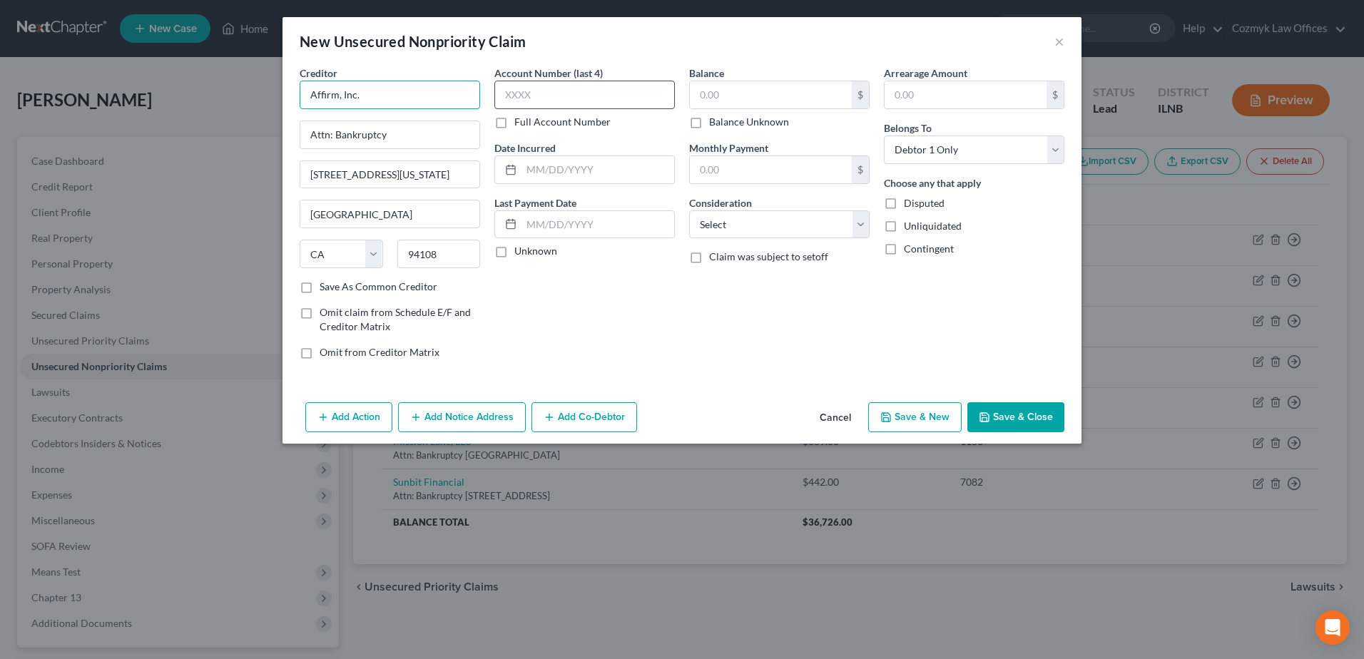
type input "Affirm, Inc."
click at [534, 93] on input "text" at bounding box center [584, 95] width 180 height 29
type input "LTUV"
type input "2024"
type input "151"
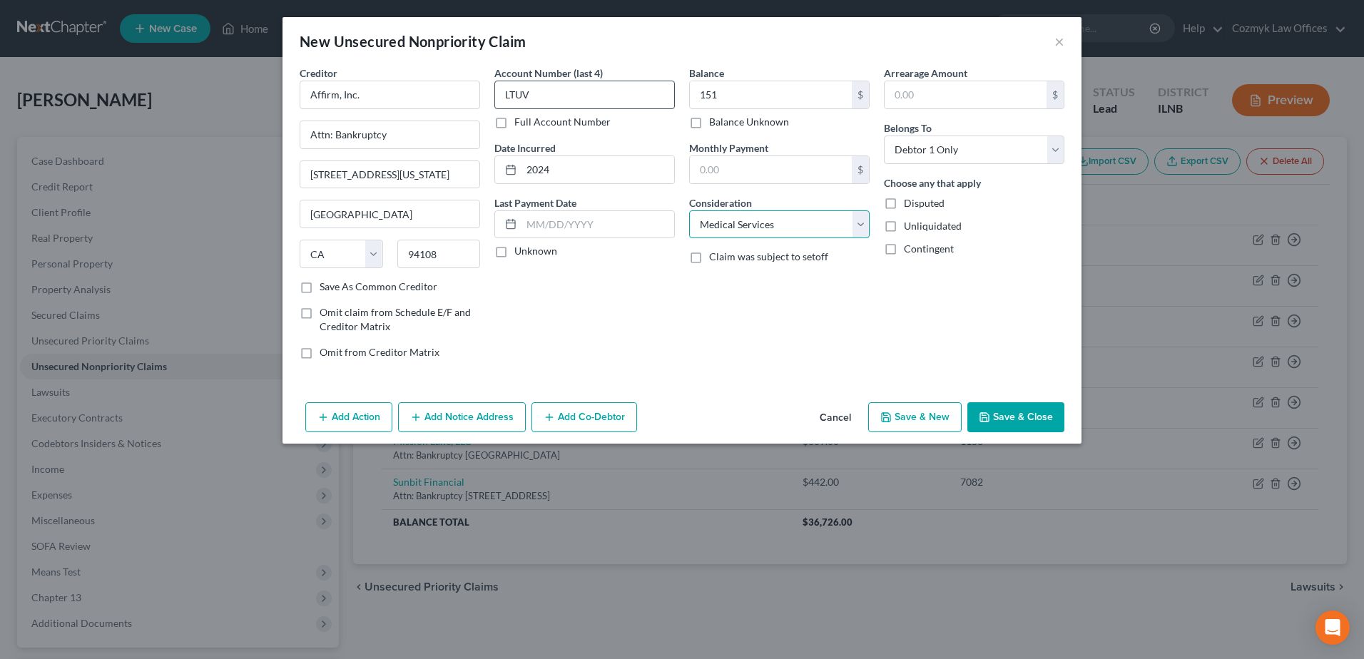
select select "10"
click at [1044, 419] on button "Save & Close" at bounding box center [1015, 417] width 97 height 30
